Goal: Find contact information: Find contact information

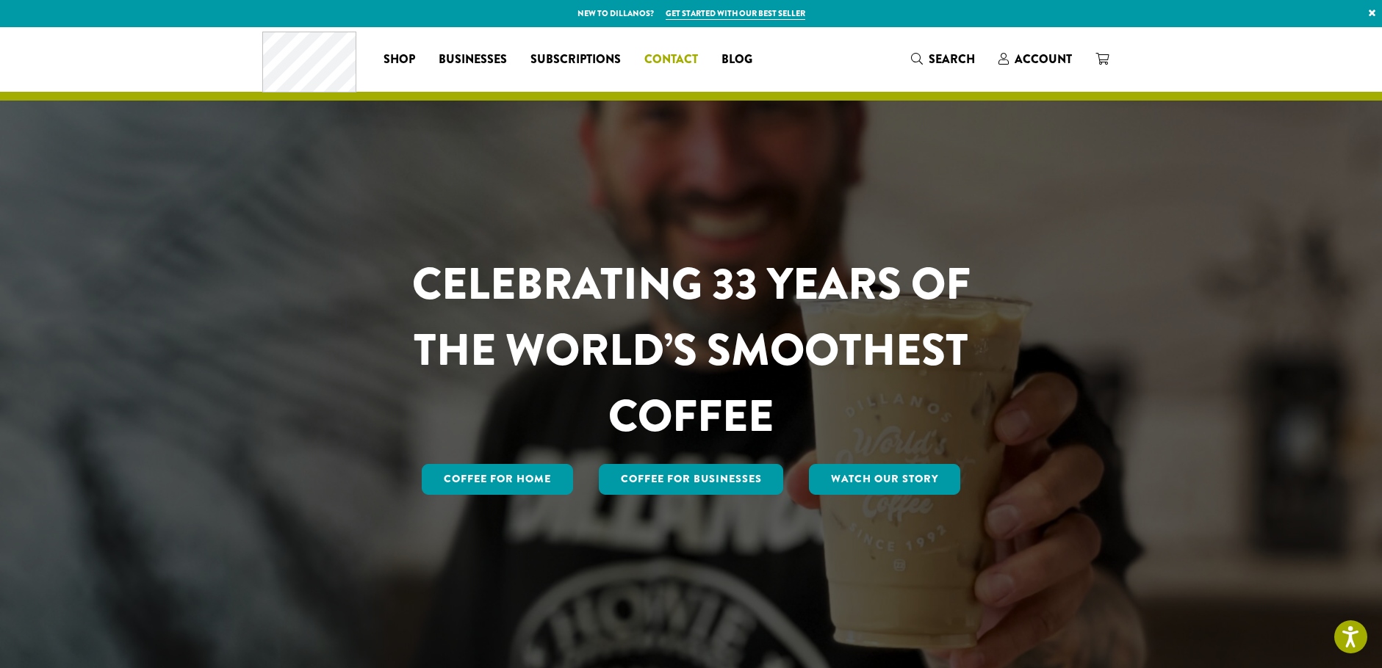
click at [668, 56] on span "Contact" at bounding box center [671, 60] width 54 height 18
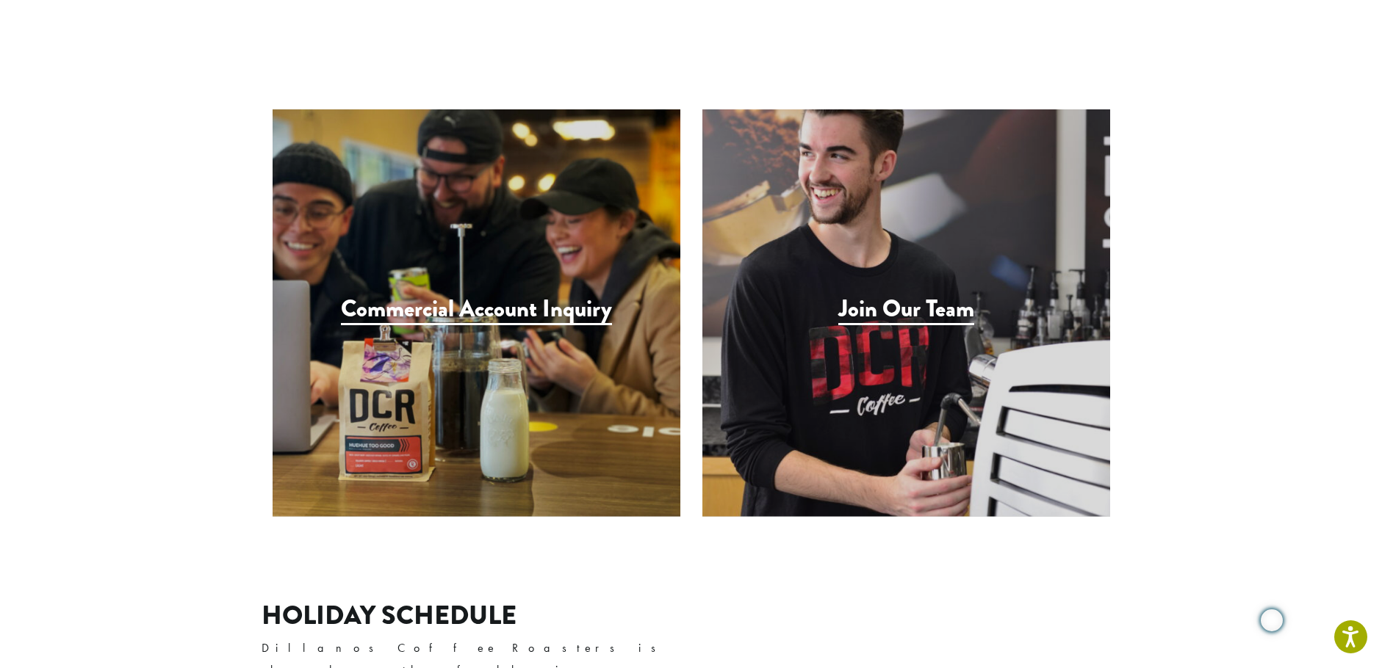
scroll to position [1689, 0]
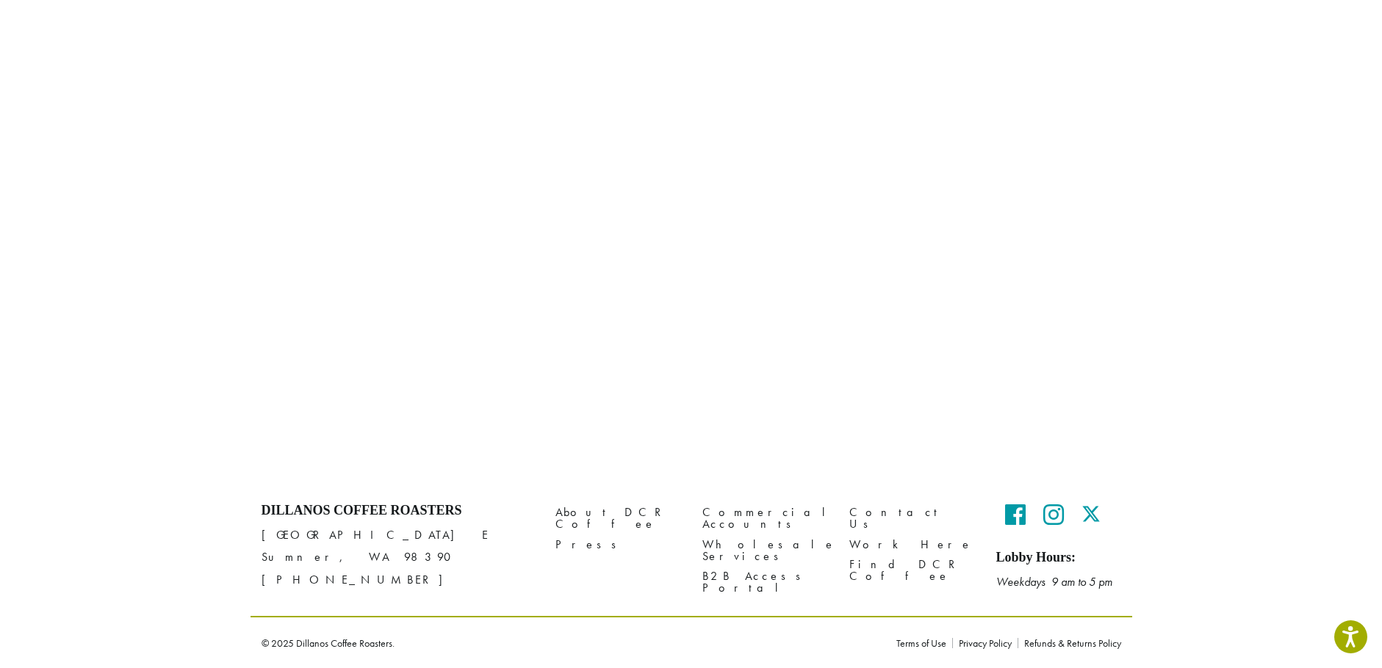
scroll to position [106, 0]
